Goal: Information Seeking & Learning: Learn about a topic

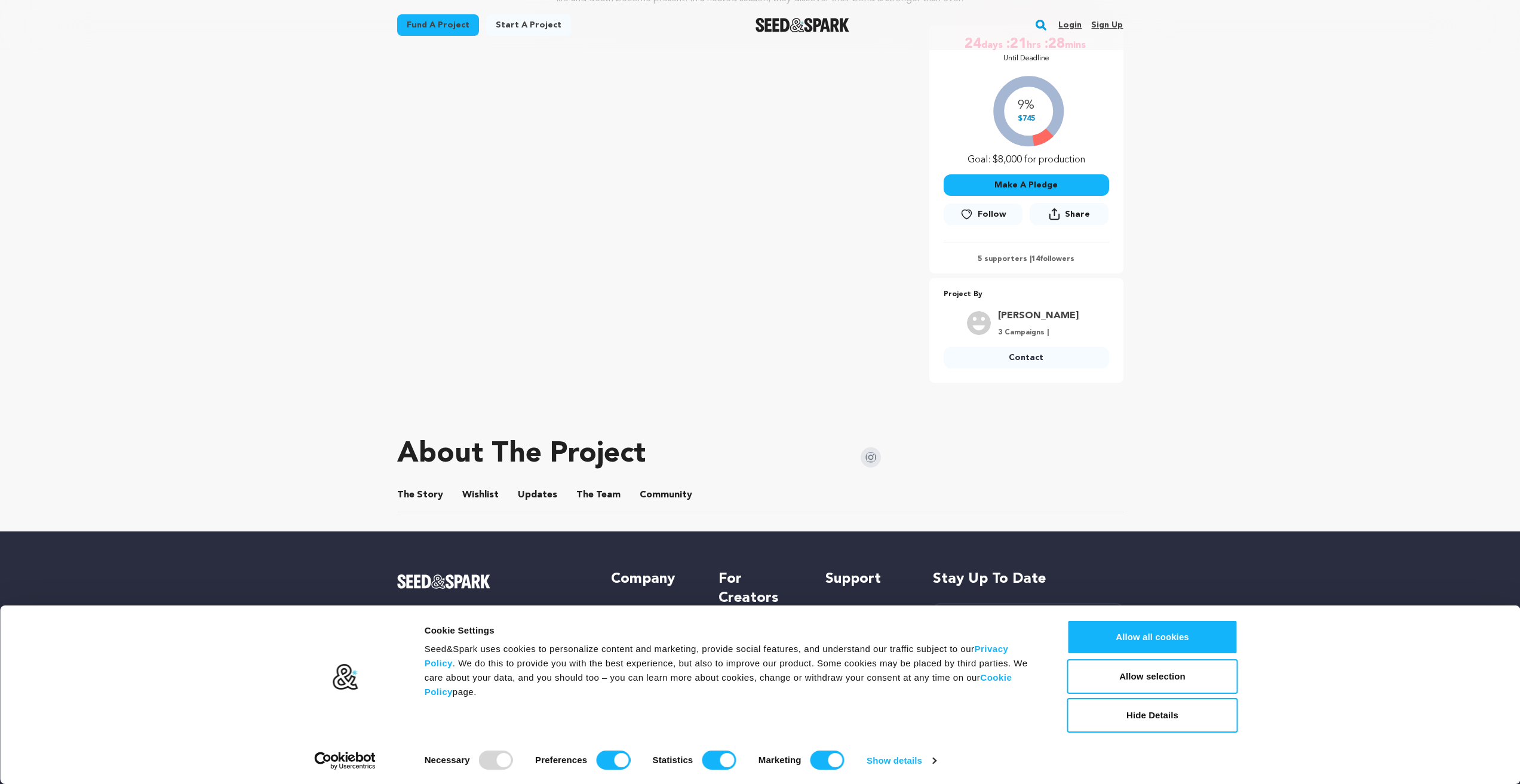
scroll to position [239, 0]
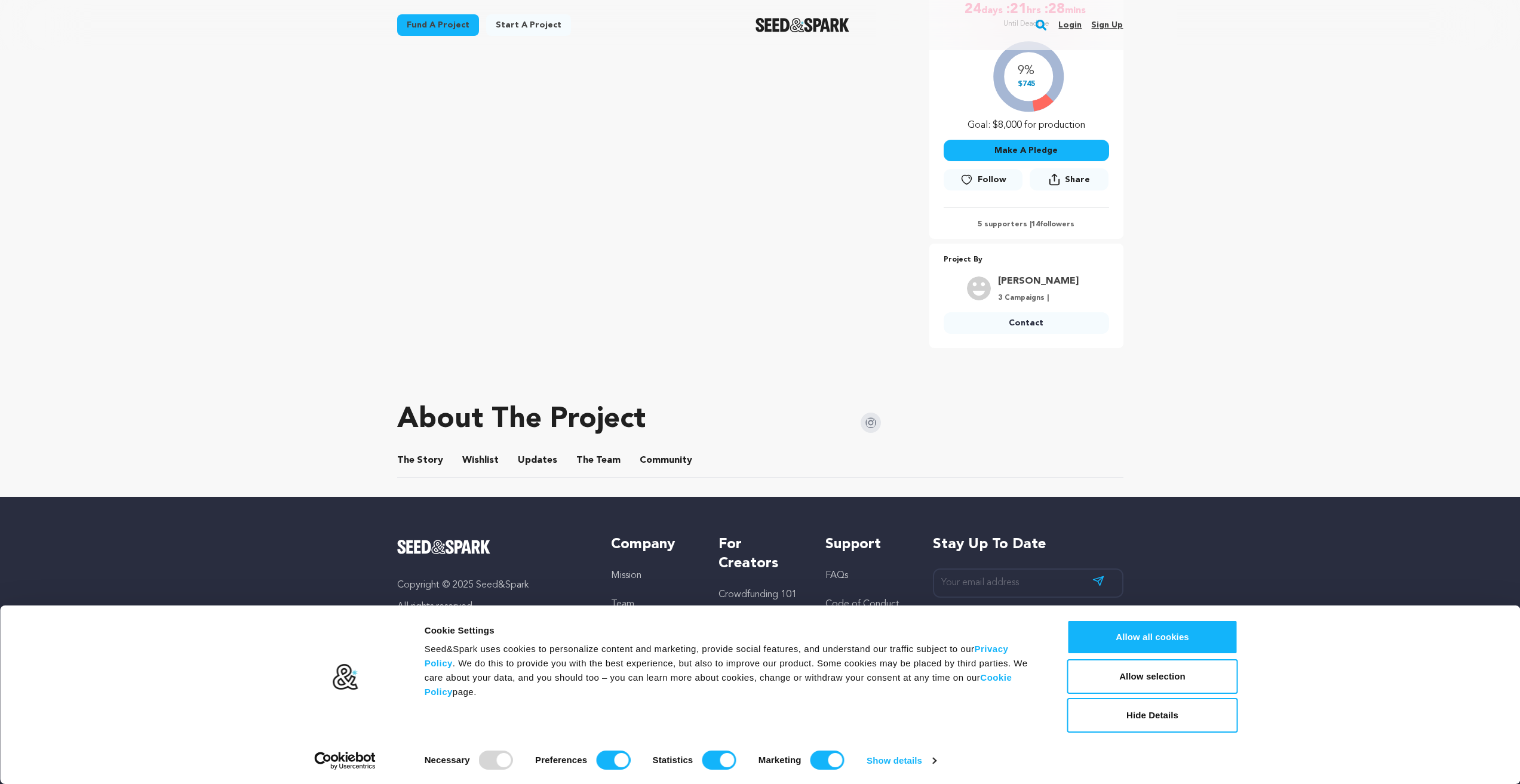
click at [602, 458] on button "The Team" at bounding box center [598, 463] width 29 height 29
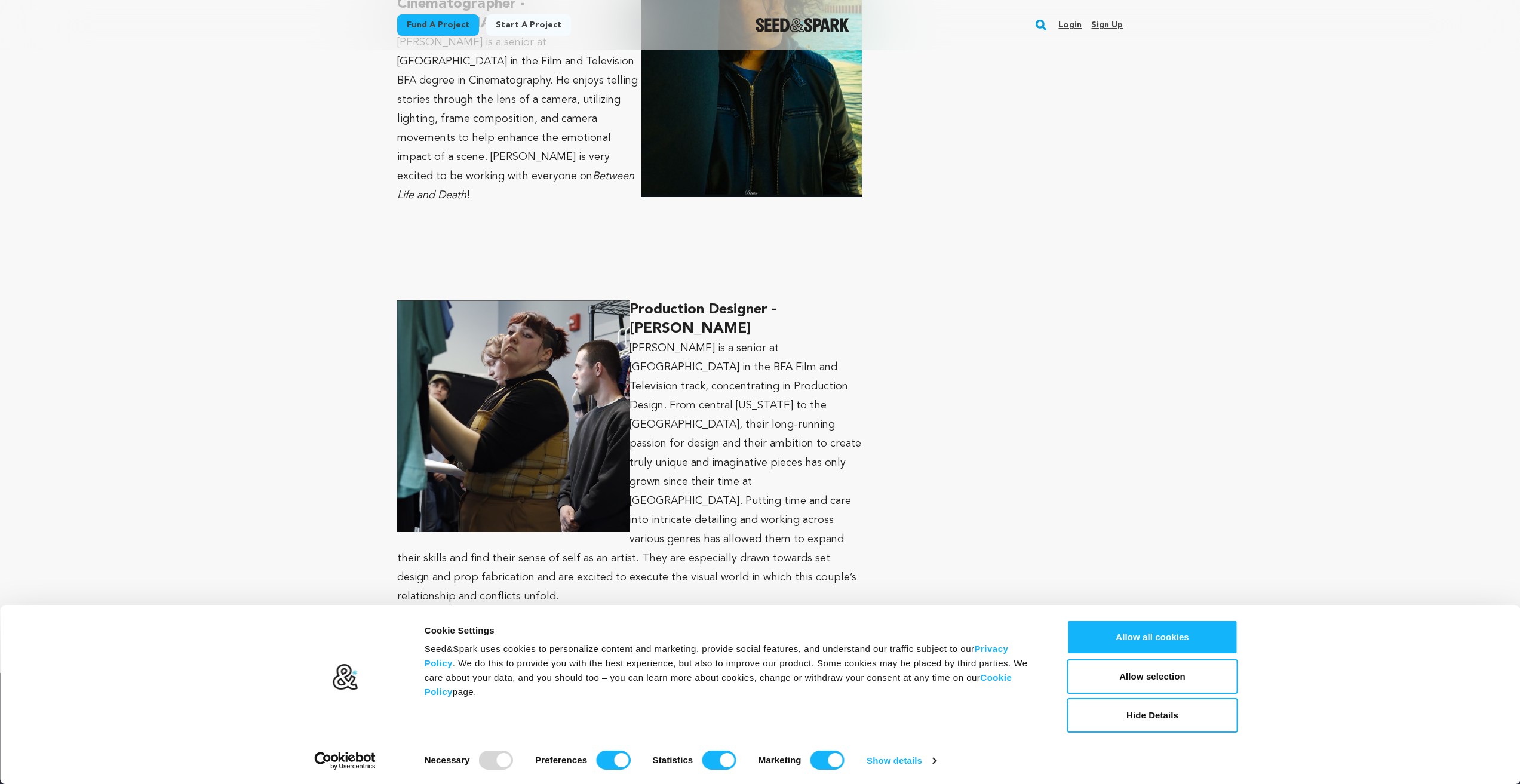
scroll to position [2430, 0]
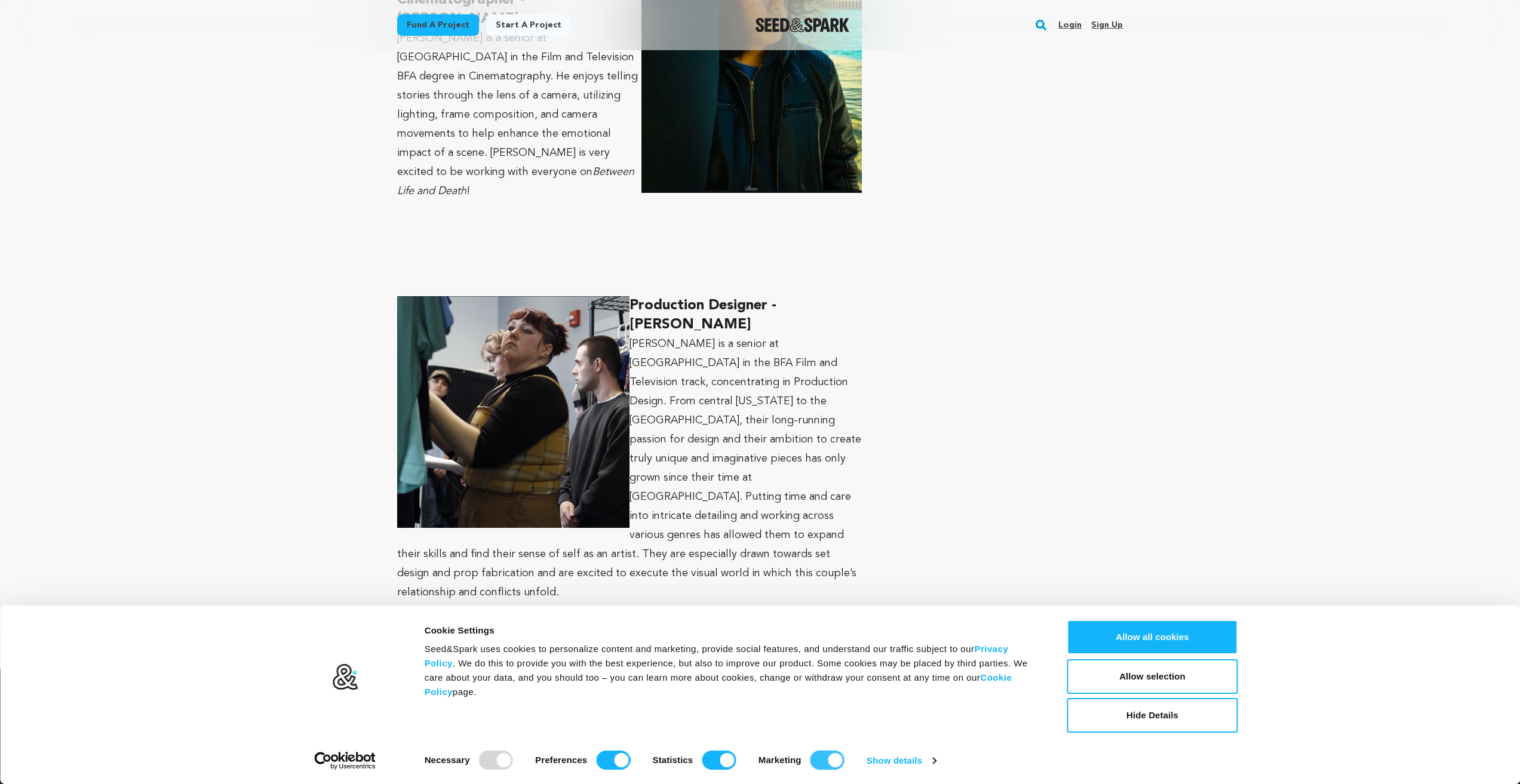
click at [820, 763] on input "Marketing" at bounding box center [828, 760] width 34 height 19
checkbox input "false"
click at [702, 764] on input "Statistics" at bounding box center [719, 760] width 34 height 19
checkbox input "false"
click at [618, 766] on input "Preferences" at bounding box center [613, 760] width 34 height 19
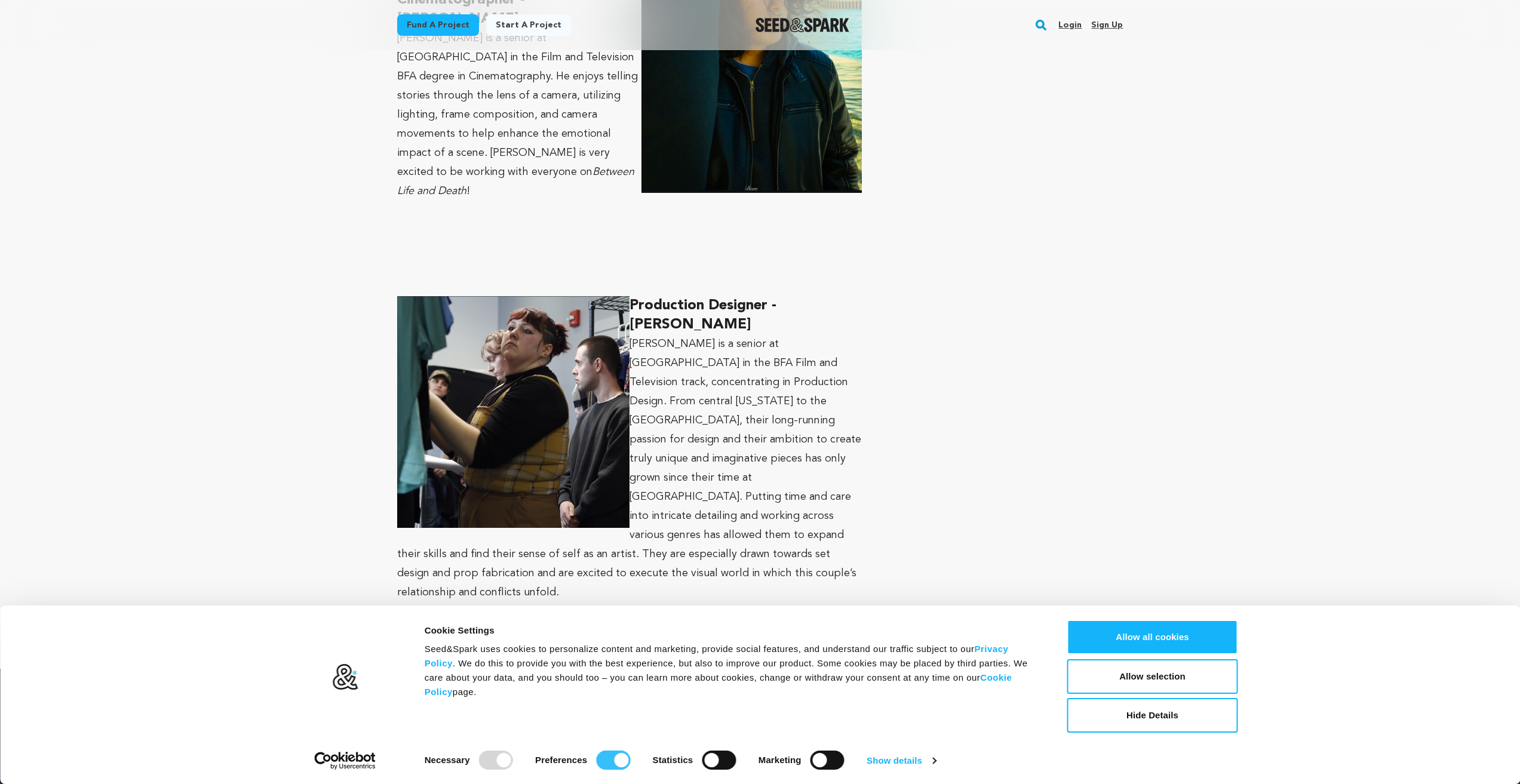
checkbox input "false"
click at [1184, 673] on button "Allow selection" at bounding box center [1152, 676] width 171 height 35
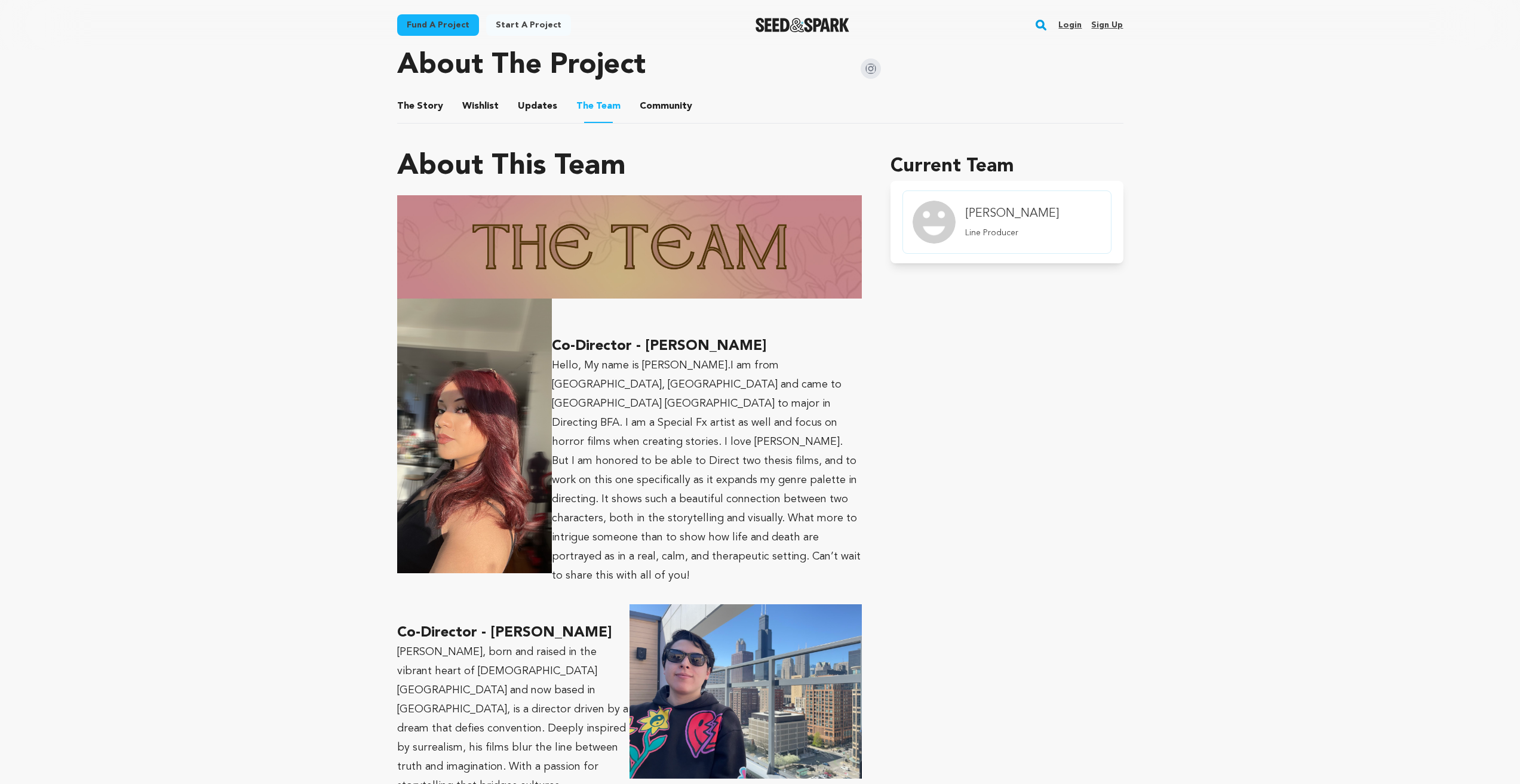
scroll to position [519, 0]
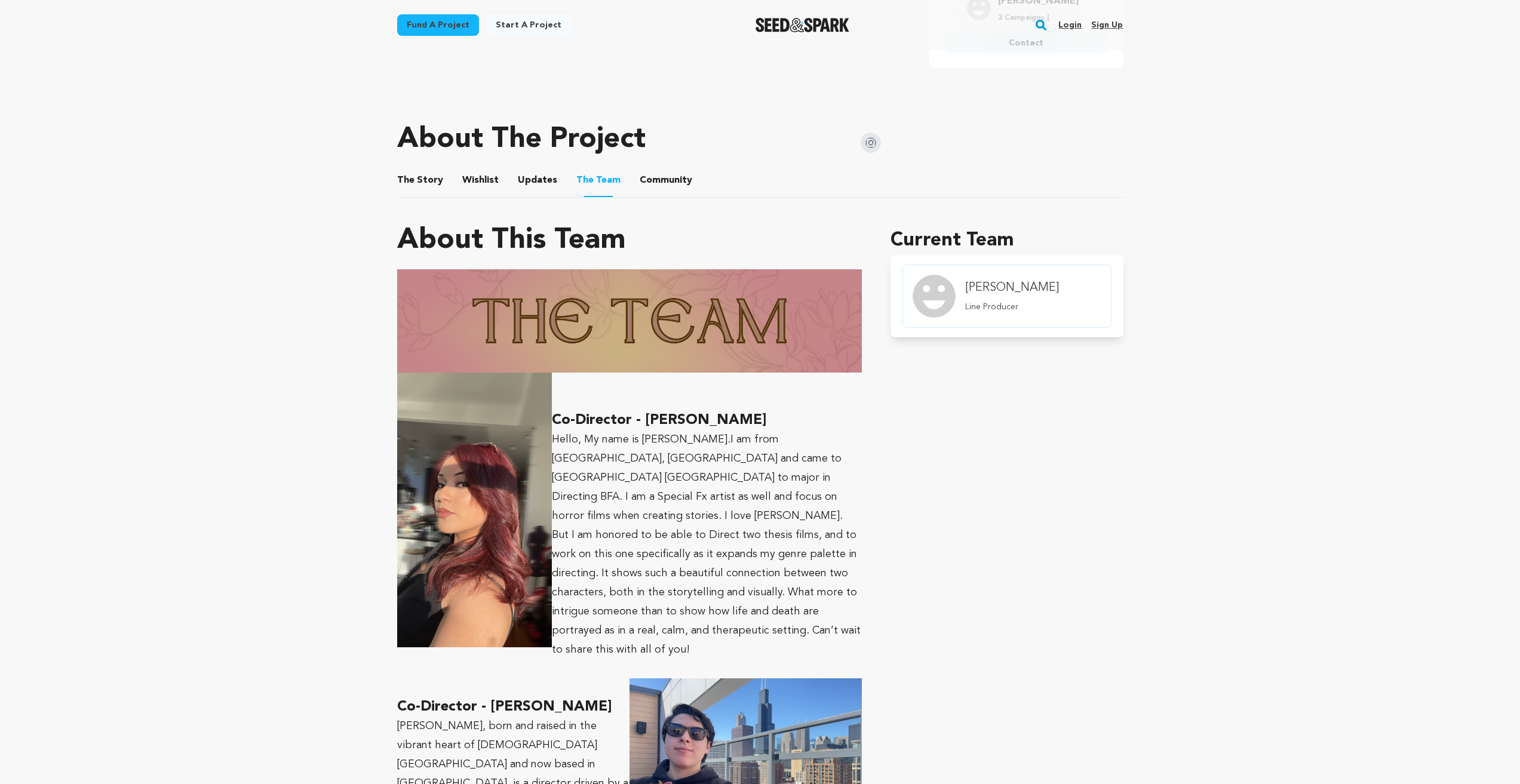
click at [651, 183] on button "Community" at bounding box center [665, 182] width 29 height 29
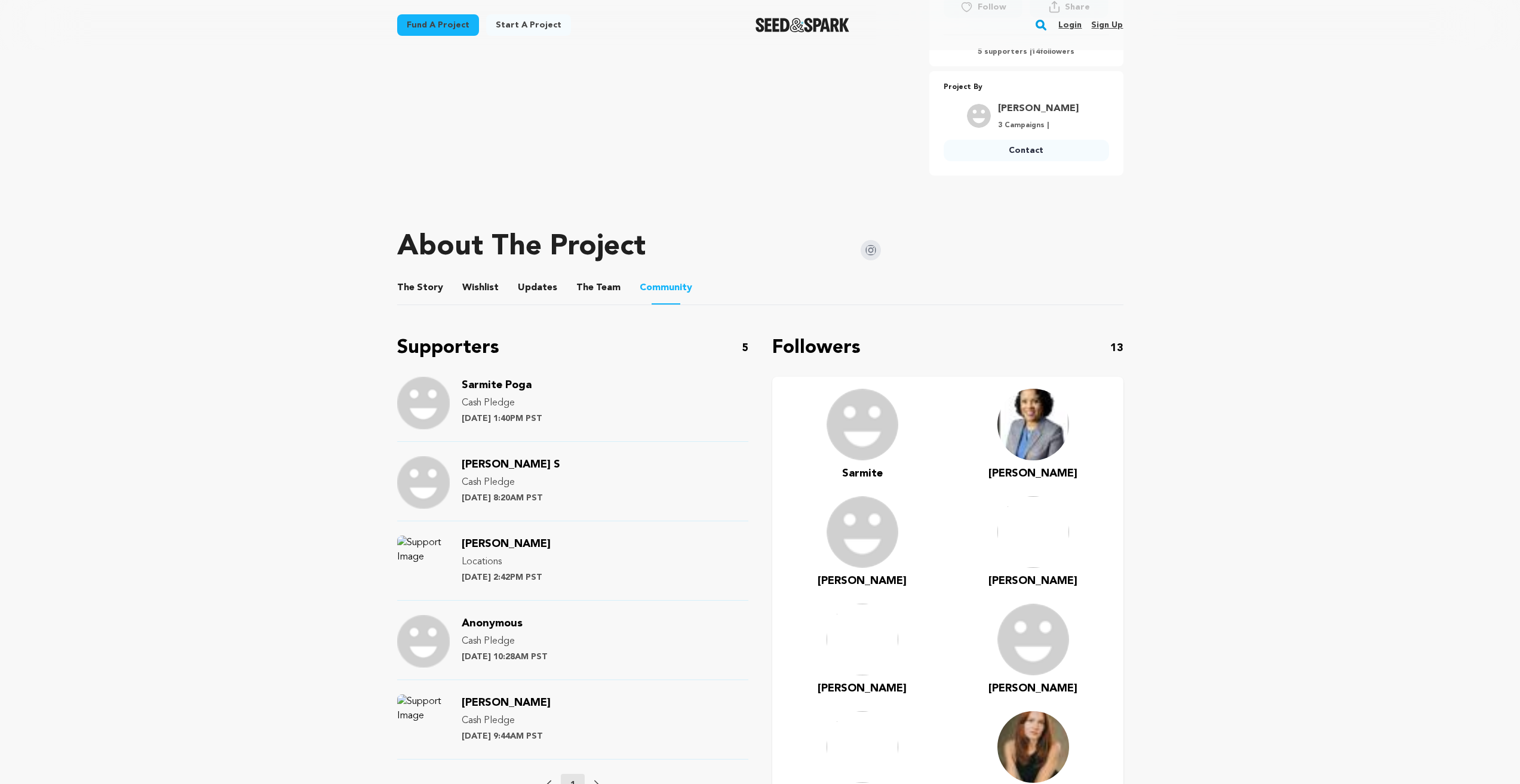
scroll to position [400, 0]
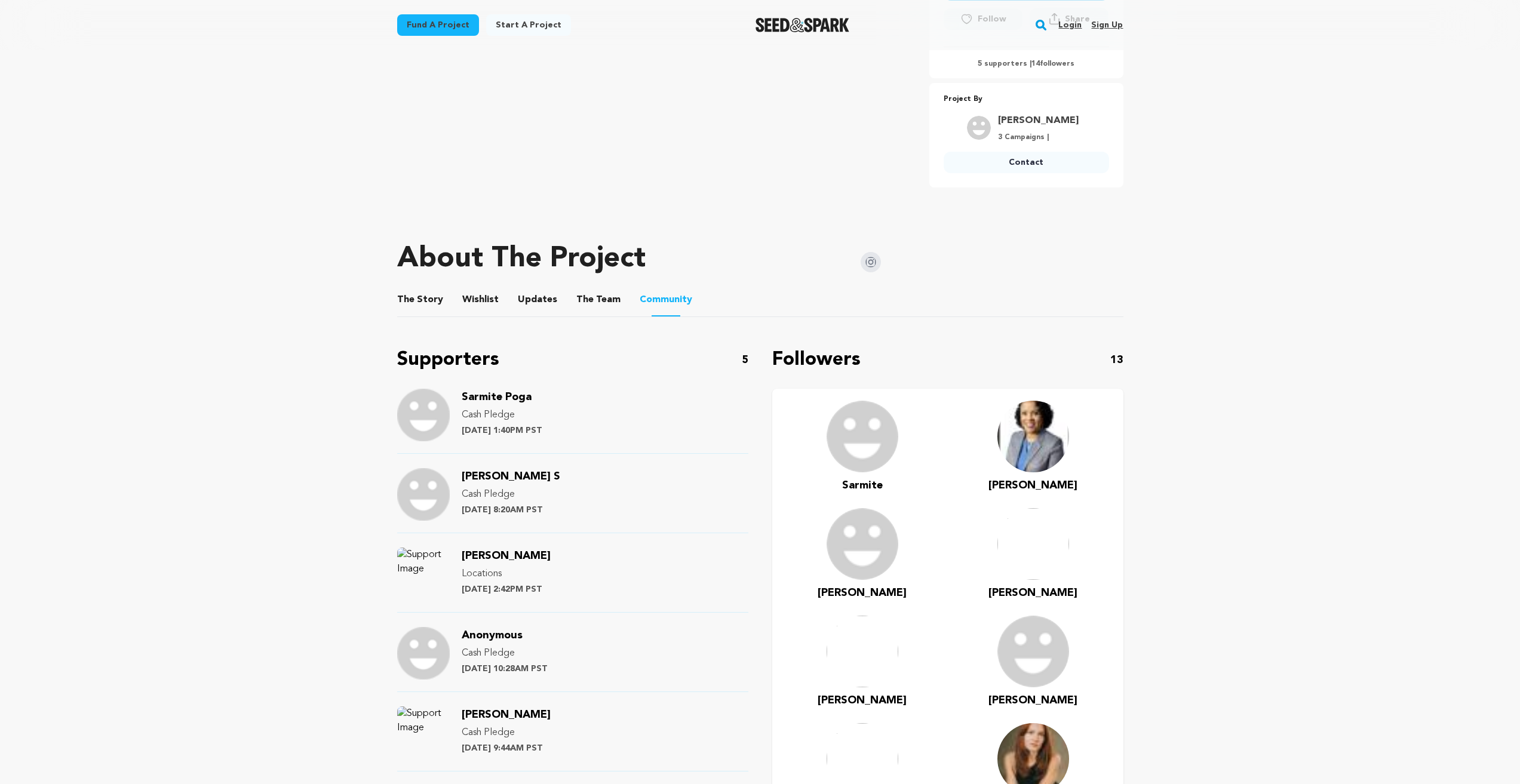
click at [594, 298] on button "The Team" at bounding box center [598, 302] width 29 height 29
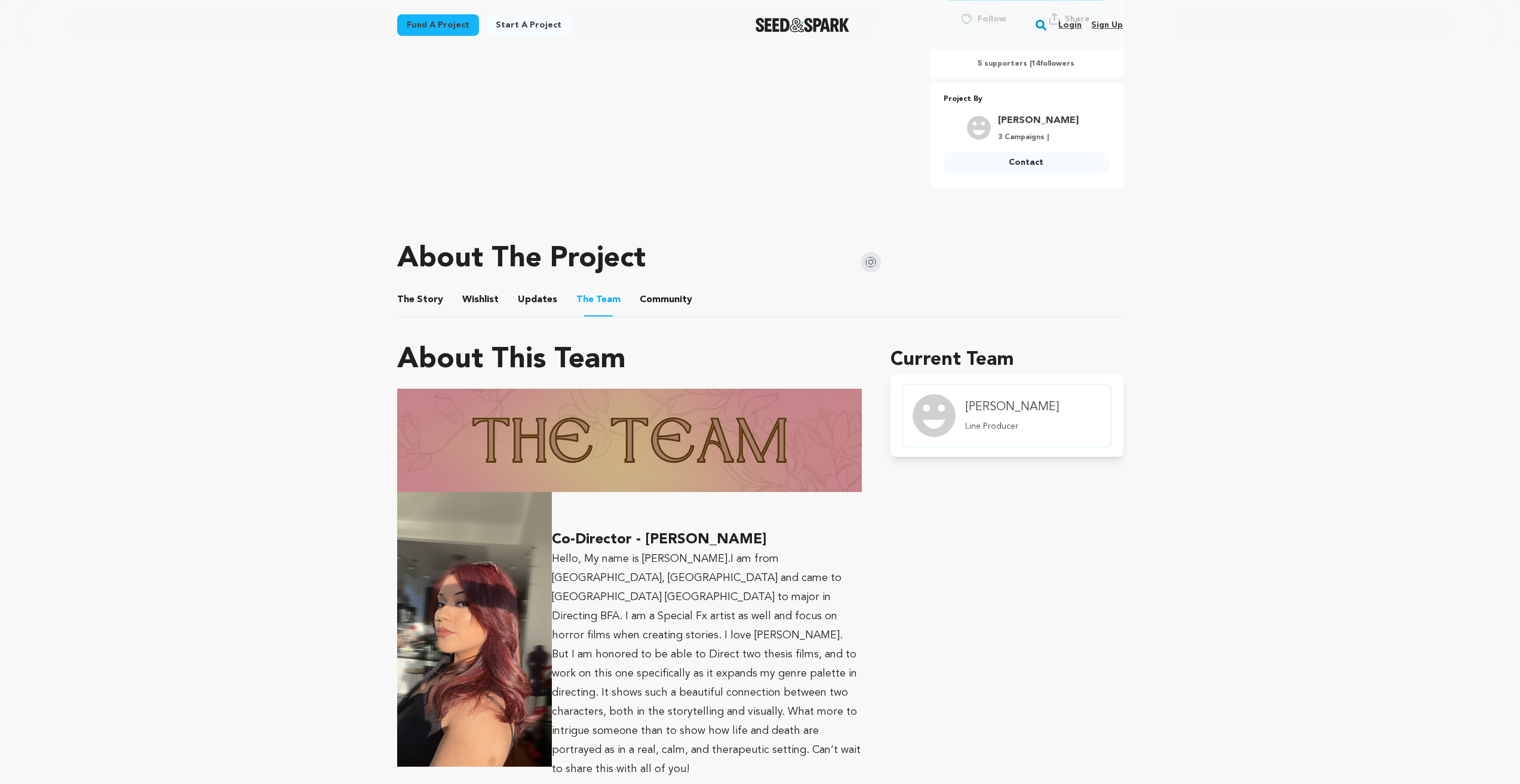
click at [526, 310] on button "Updates" at bounding box center [537, 302] width 29 height 29
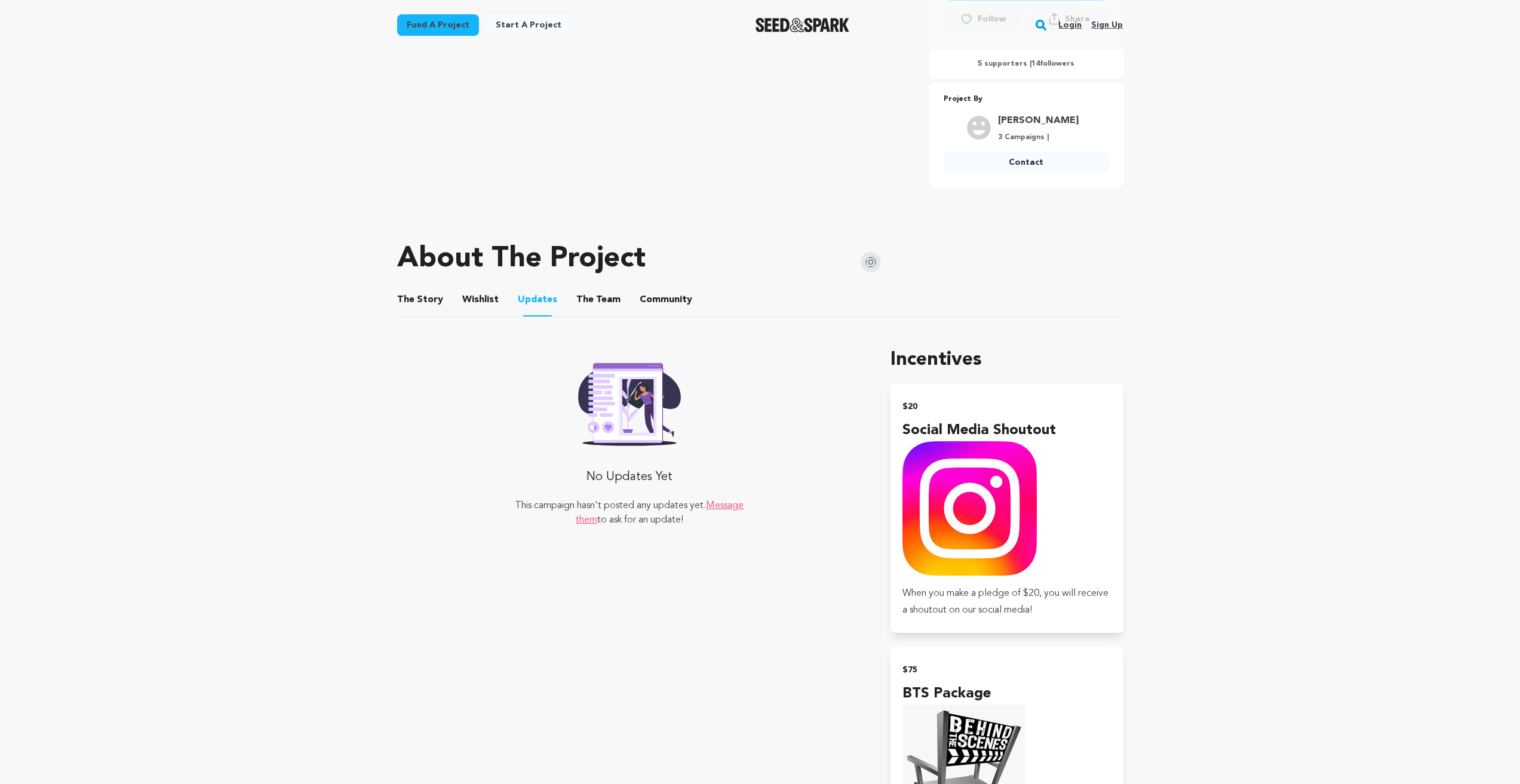
click at [486, 312] on button "Wishlist" at bounding box center [480, 302] width 29 height 29
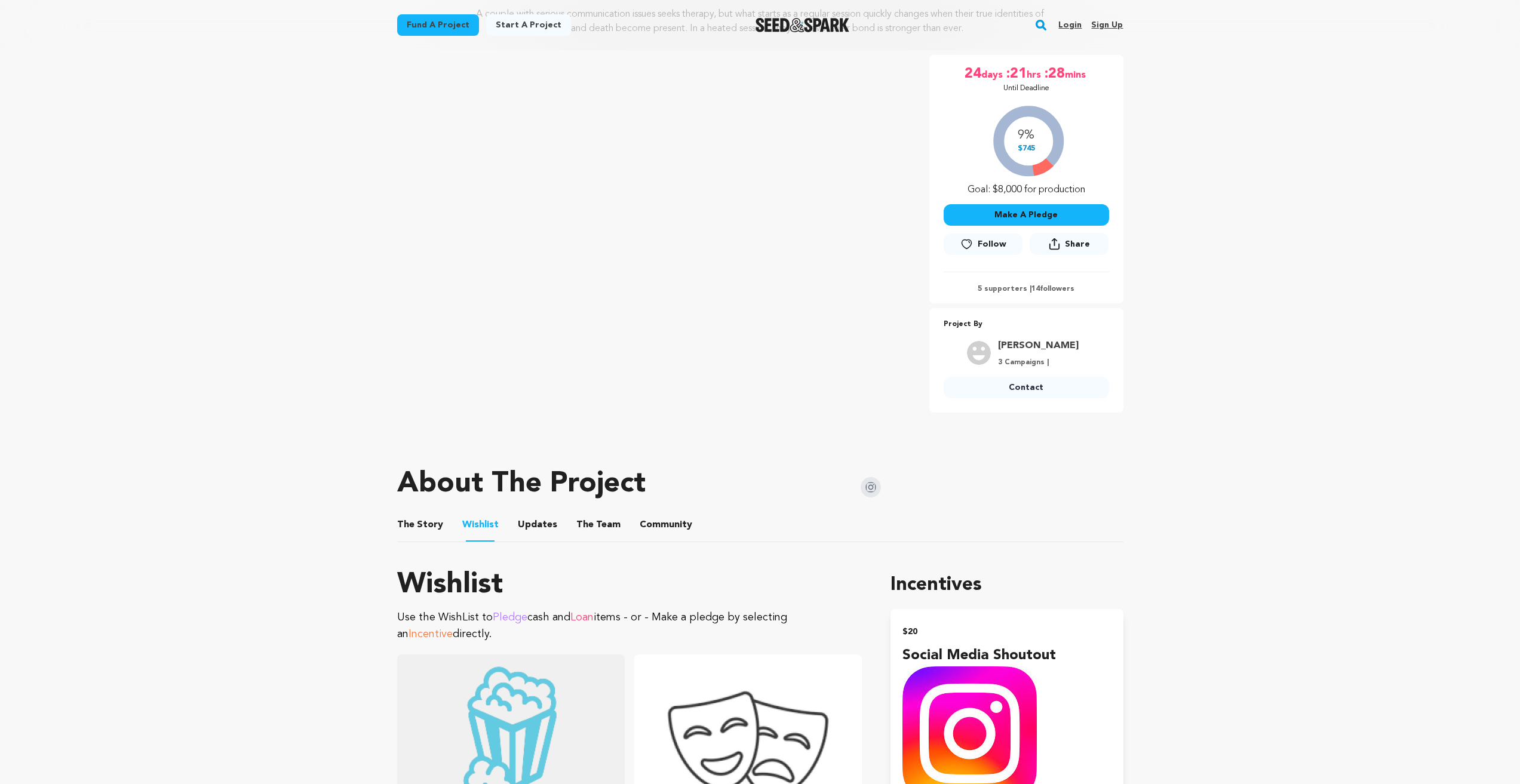
scroll to position [160, 0]
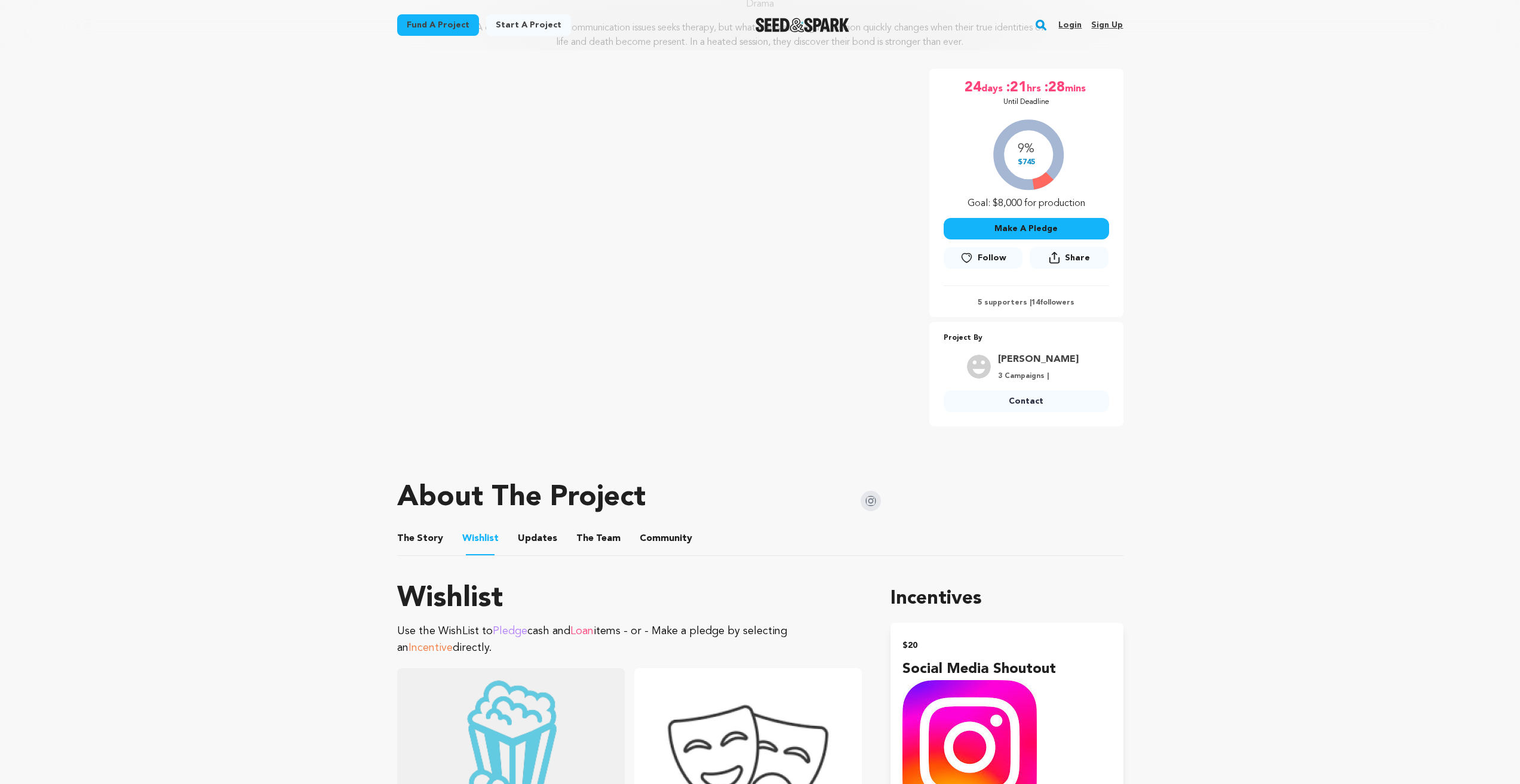
click at [429, 533] on button "The Story" at bounding box center [419, 540] width 29 height 29
